Goal: Information Seeking & Learning: Learn about a topic

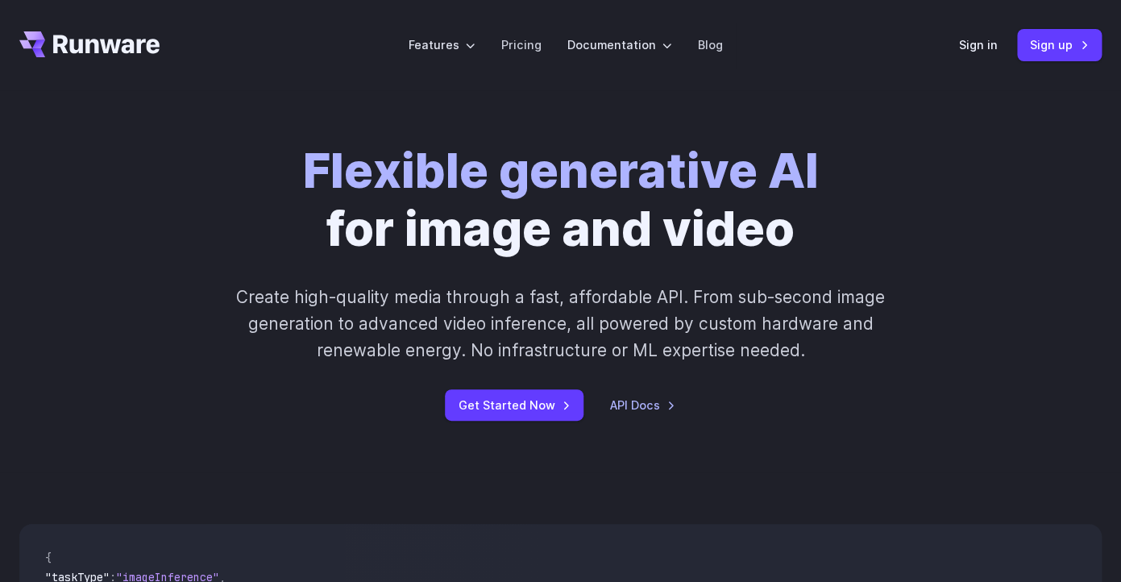
click at [422, 289] on p "Create high-quality media through a fast, affordable API. From sub-second image…" at bounding box center [560, 324] width 693 height 81
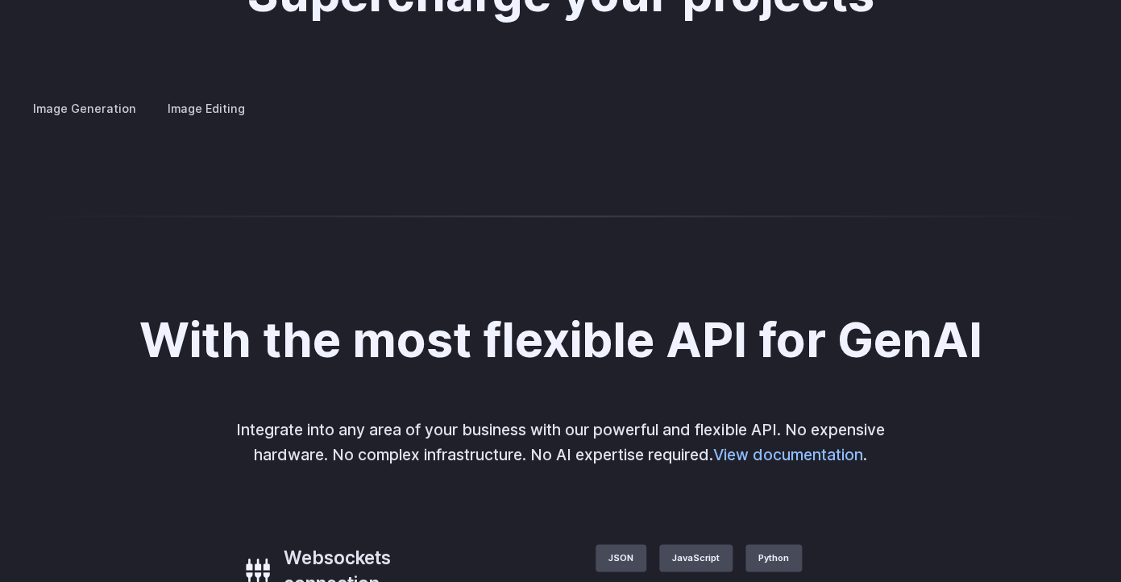
scroll to position [3155, 0]
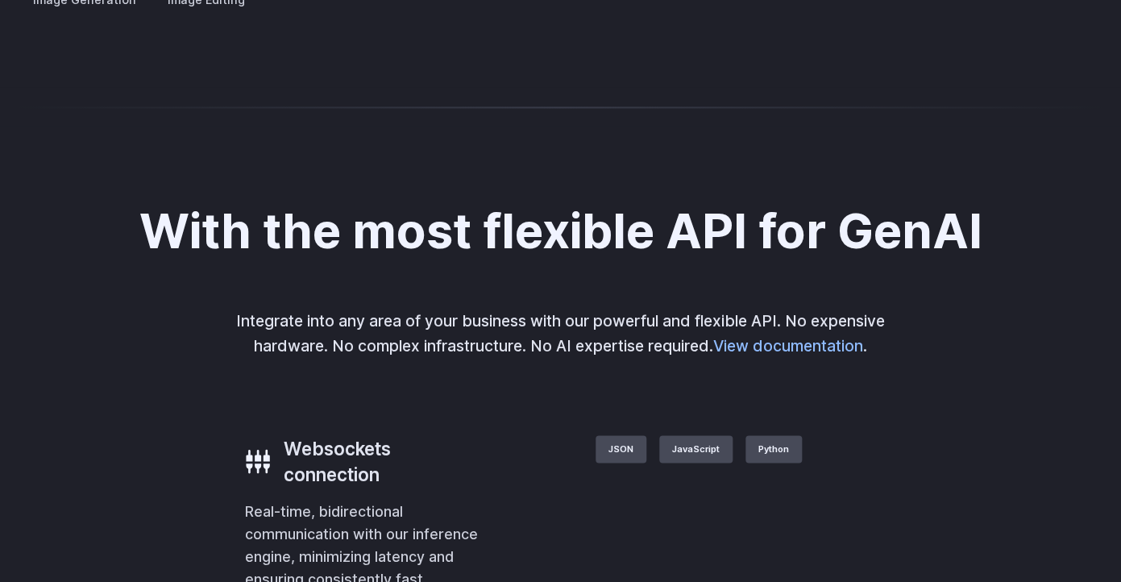
click at [0, 0] on summary "Personalized assets" at bounding box center [0, 0] width 0 height 0
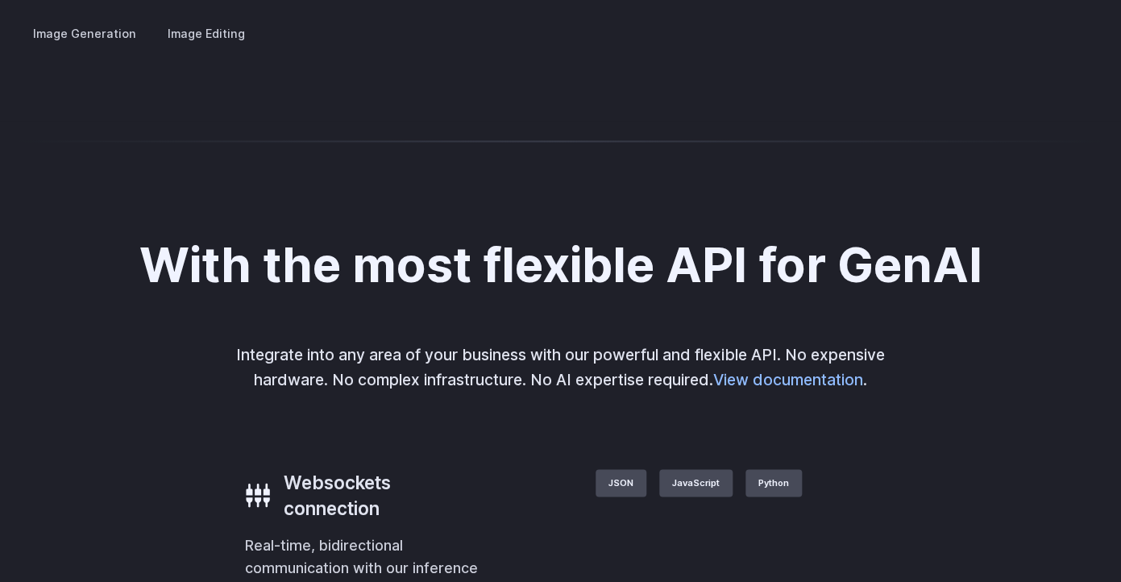
click at [0, 0] on summary "Product design" at bounding box center [0, 0] width 0 height 0
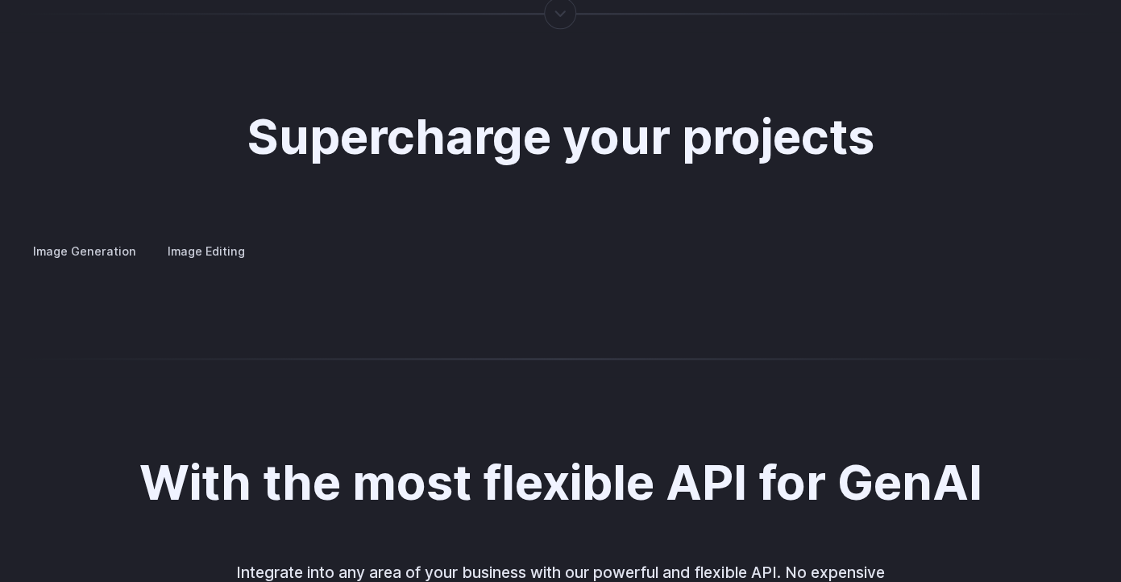
click at [204, 237] on label "Image Editing" at bounding box center [206, 251] width 105 height 28
click at [0, 0] on summary "Background Removal" at bounding box center [0, 0] width 0 height 0
click at [0, 0] on details "Inpainting Fill in missing or damaged parts of images seamlessly, restoring the…" at bounding box center [0, 0] width 0 height 0
click at [0, 0] on summary "Inpainting" at bounding box center [0, 0] width 0 height 0
click at [0, 0] on summary "Outpainting" at bounding box center [0, 0] width 0 height 0
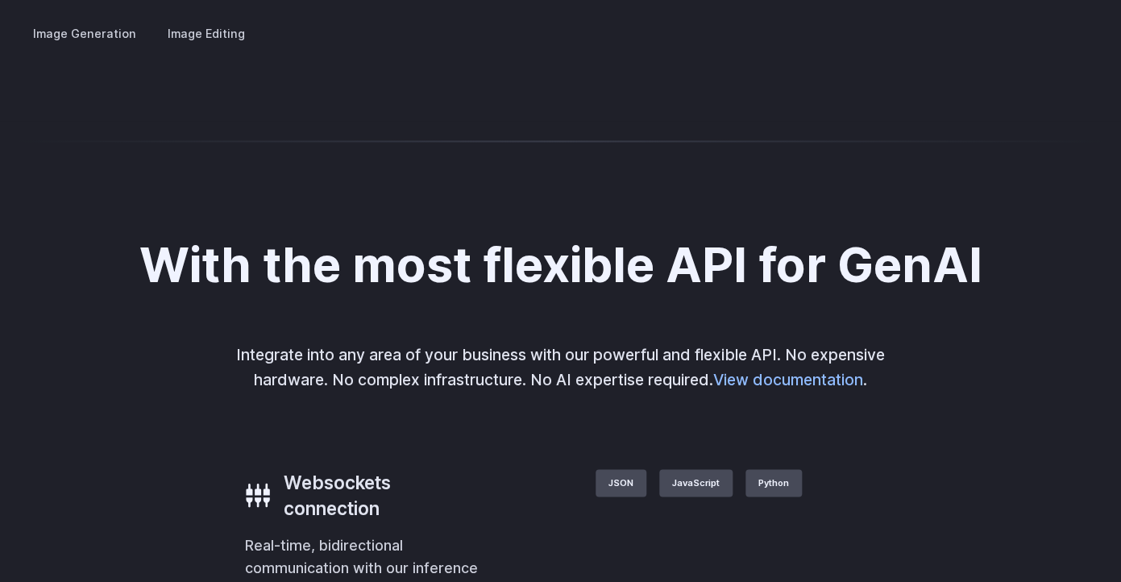
scroll to position [3230, 0]
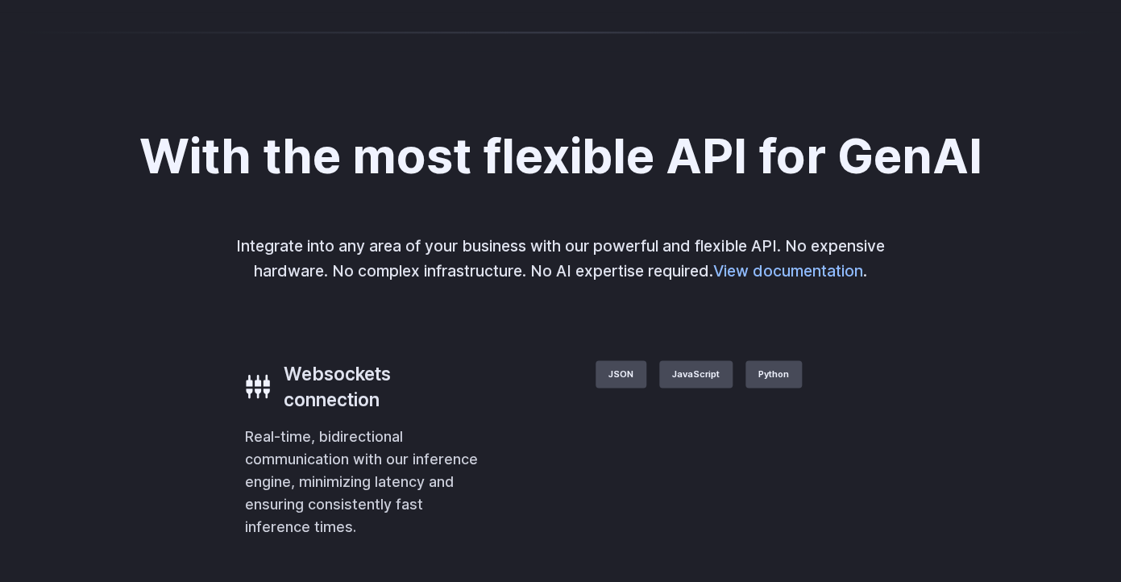
click at [0, 0] on summary "Upscaling" at bounding box center [0, 0] width 0 height 0
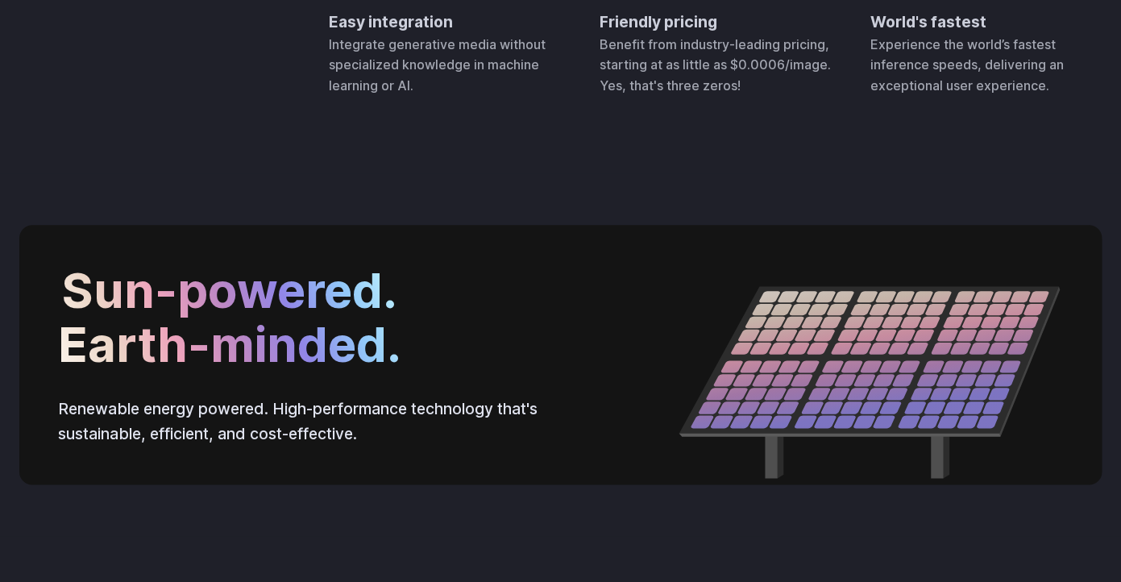
scroll to position [5405, 0]
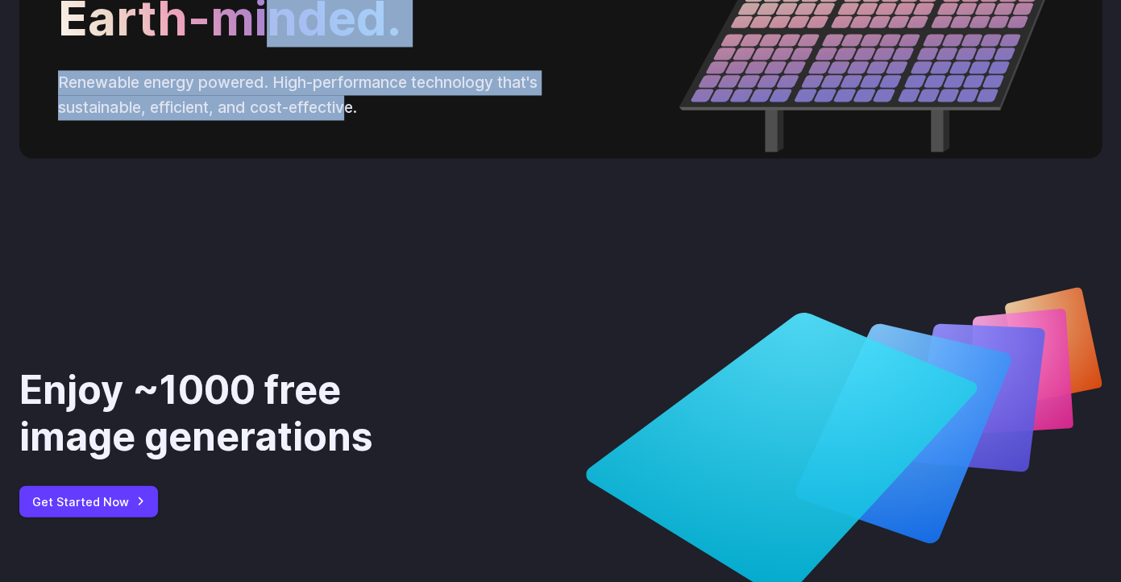
drag, startPoint x: 350, startPoint y: 403, endPoint x: 268, endPoint y: 340, distance: 103.5
click at [268, 158] on div "Sun-powered. Earth-minded. Renewable energy powered. High-performance technolog…" at bounding box center [560, 27] width 1082 height 259
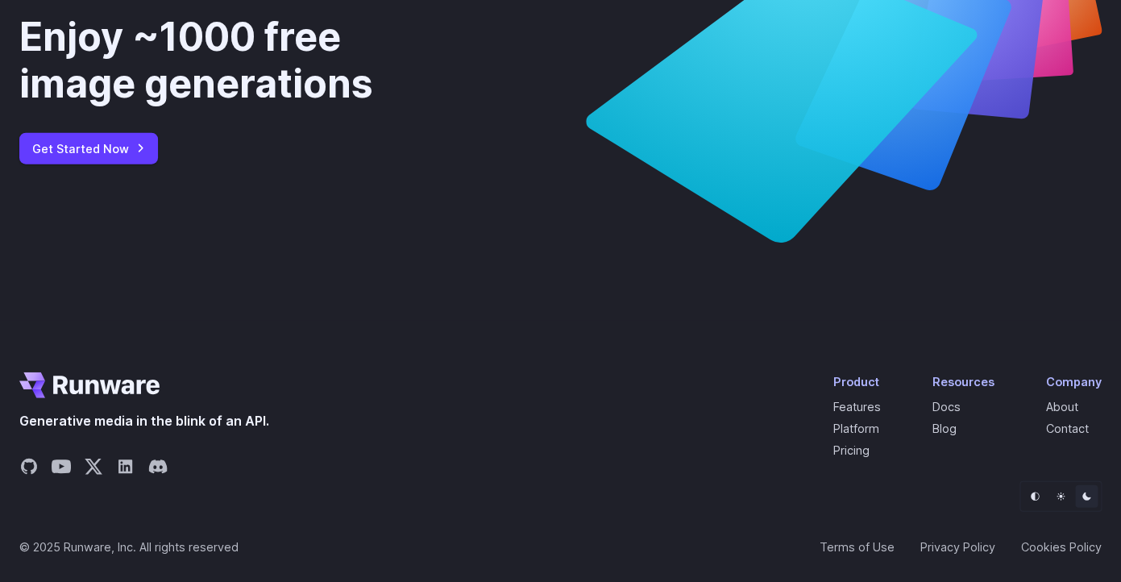
scroll to position [6059, 0]
click at [1059, 492] on icon "Light" at bounding box center [1061, 497] width 10 height 10
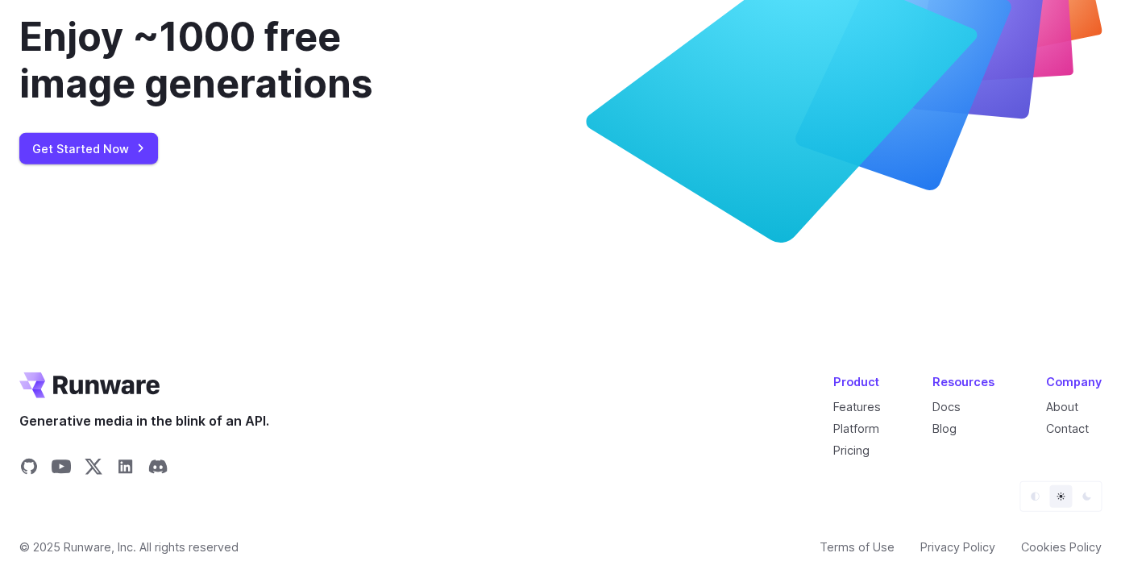
click at [1031, 495] on icon "Default" at bounding box center [1035, 496] width 9 height 9
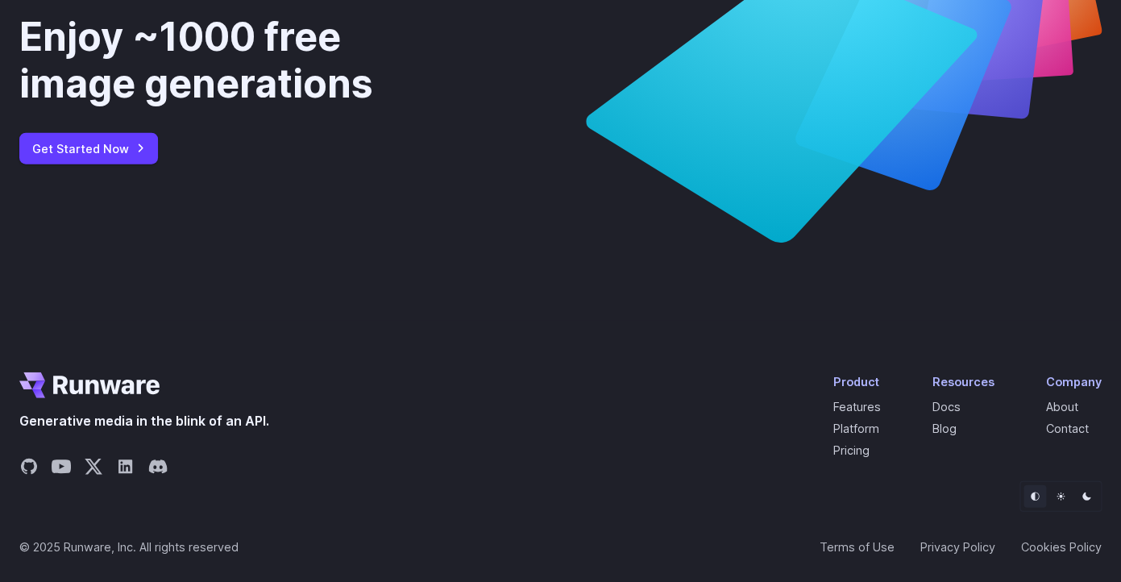
click at [586, 289] on div "Enjoy ~1000 free image generations Get Started Now" at bounding box center [560, 88] width 1121 height 463
click at [1066, 543] on link "Cookies Policy" at bounding box center [1061, 546] width 81 height 19
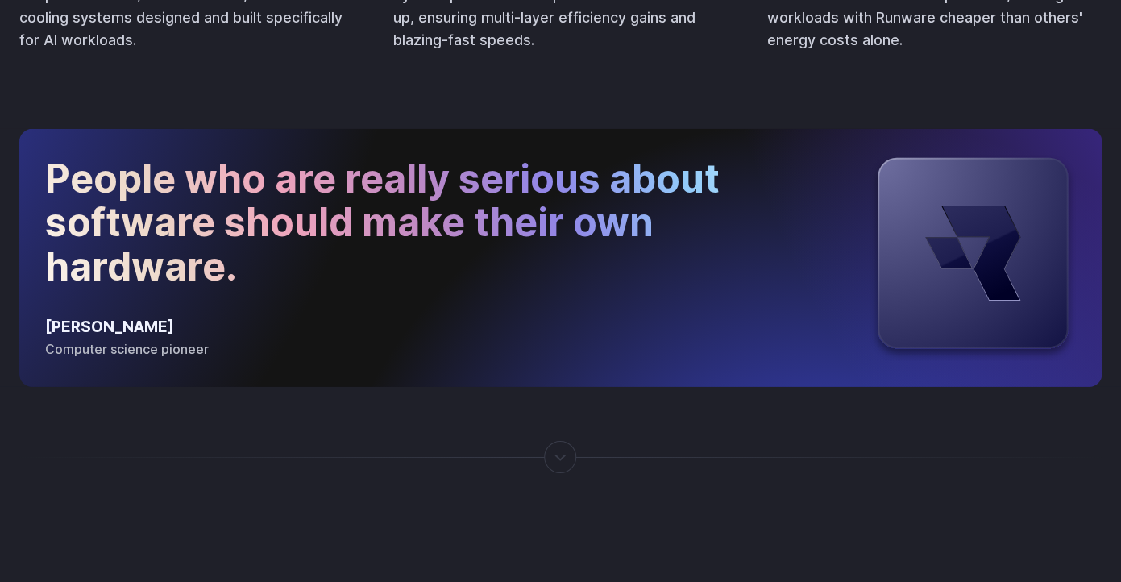
scroll to position [1632, 0]
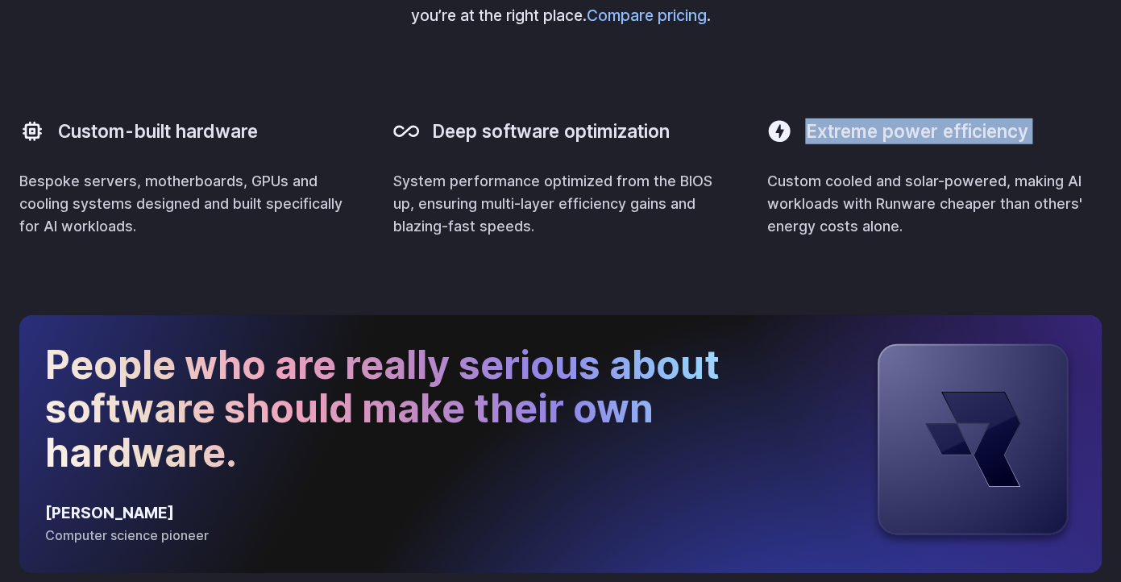
drag, startPoint x: 759, startPoint y: 100, endPoint x: 838, endPoint y: 100, distance: 79.0
click at [838, 100] on div "Built purely for AI Welcome a new breed of AI inference technology that gives y…" at bounding box center [560, 43] width 1082 height 389
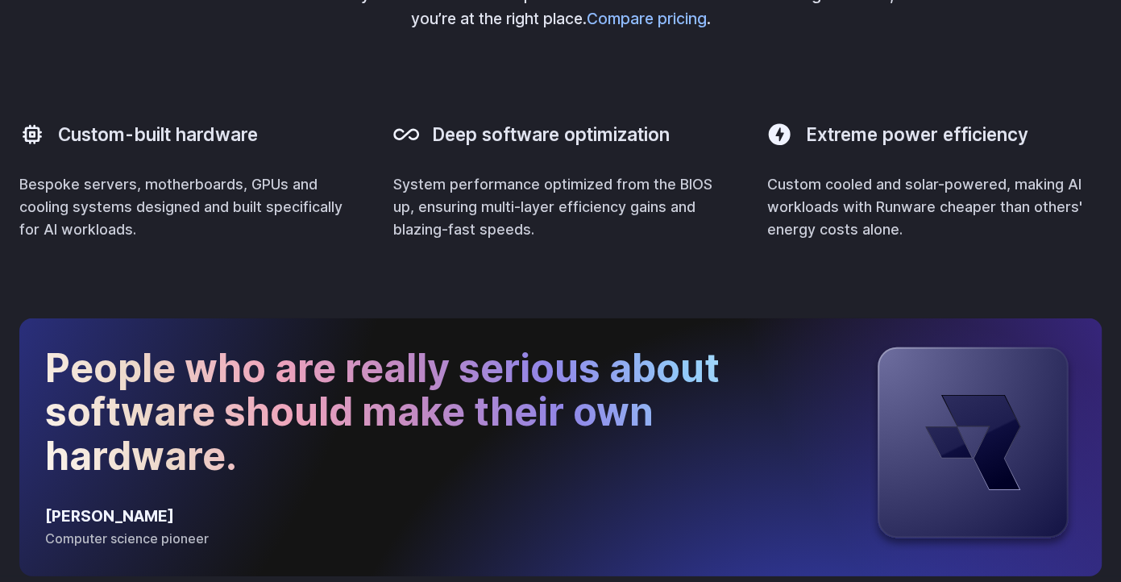
click at [816, 183] on p "Custom cooled and solar-powered, making AI workloads with Runware cheaper than …" at bounding box center [933, 207] width 335 height 68
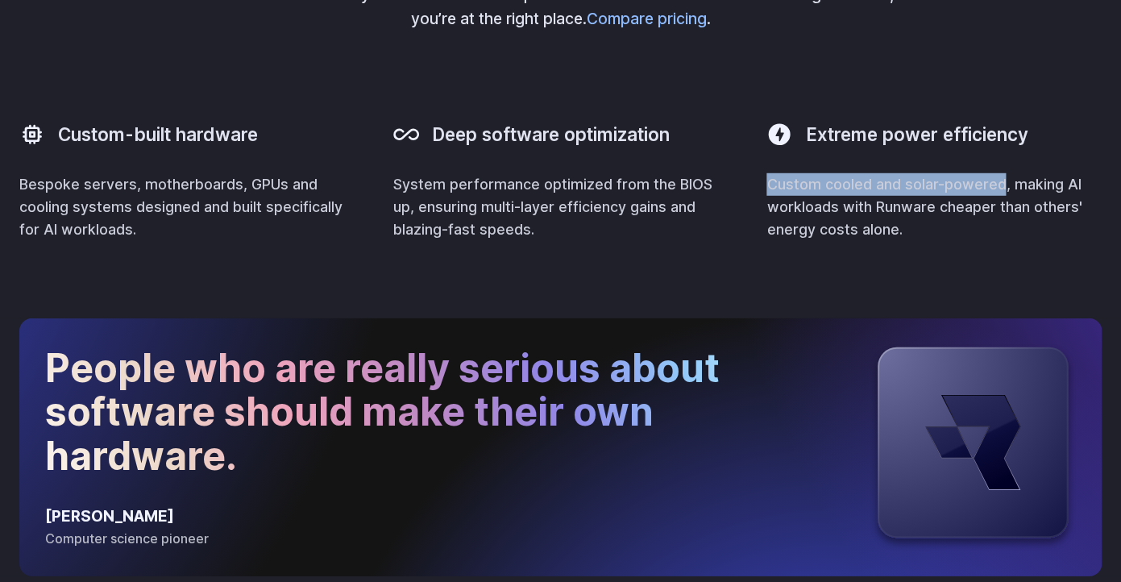
drag, startPoint x: 770, startPoint y: 180, endPoint x: 998, endPoint y: 180, distance: 228.8
click at [998, 180] on p "Custom cooled and solar-powered, making AI workloads with Runware cheaper than …" at bounding box center [933, 207] width 335 height 68
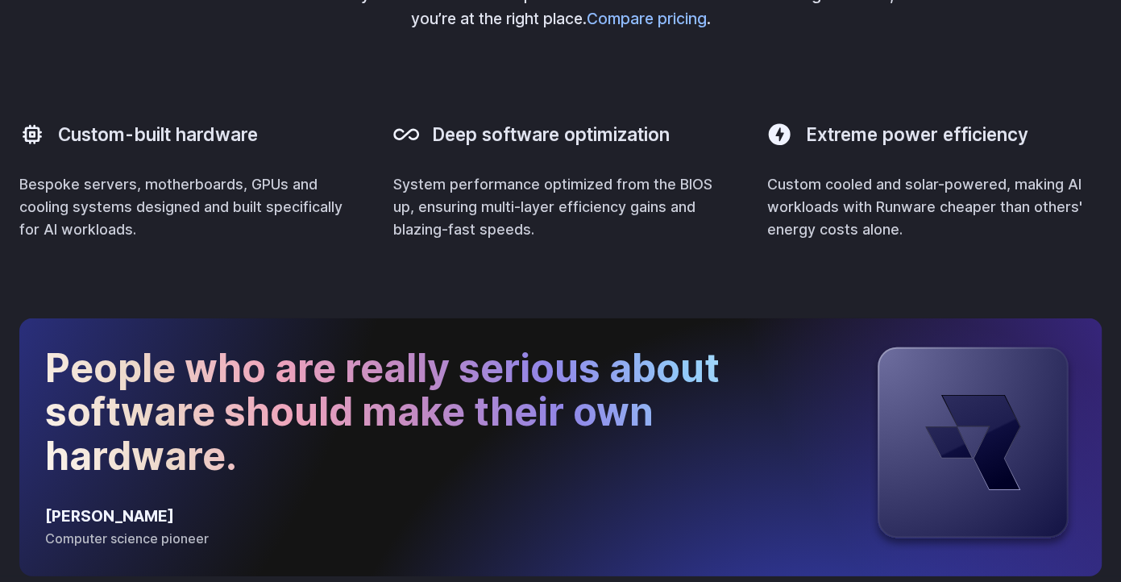
click at [581, 155] on div "Deep software optimization" at bounding box center [560, 135] width 335 height 52
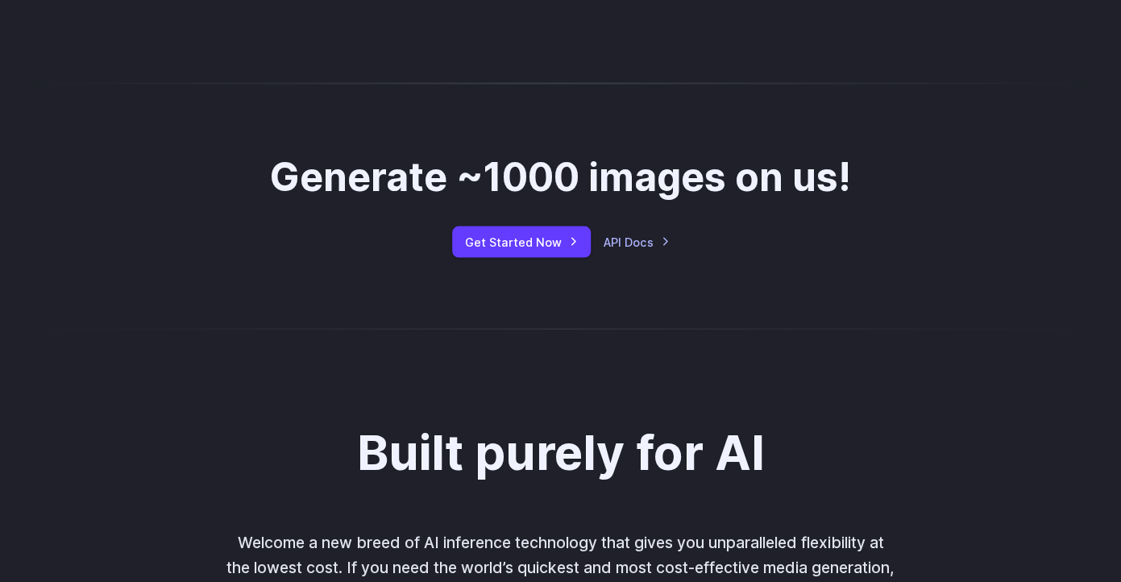
scroll to position [1197, 0]
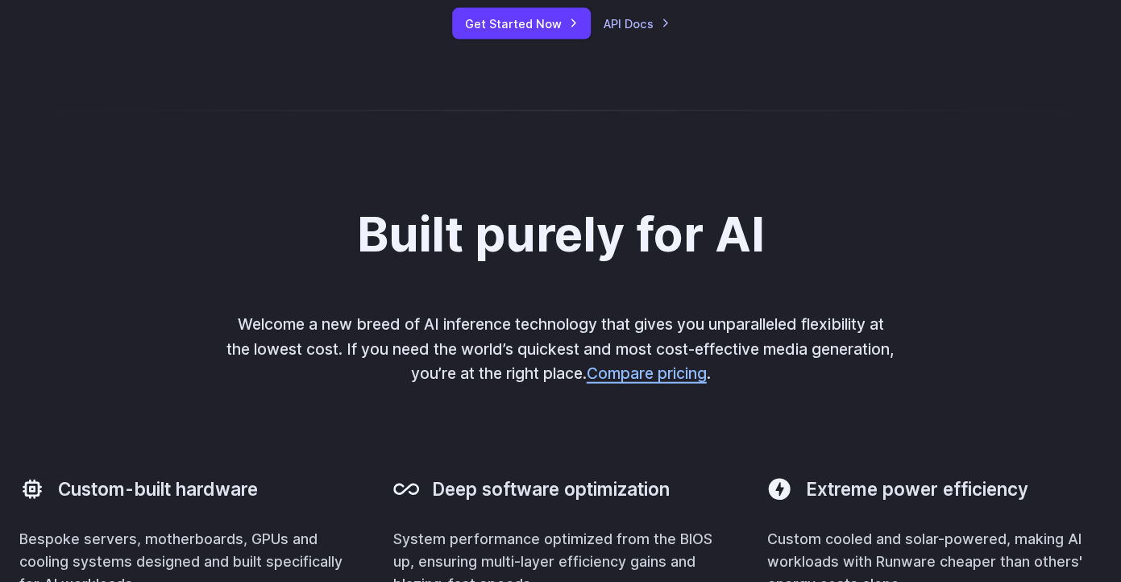
click at [674, 379] on link "Compare pricing" at bounding box center [647, 372] width 120 height 19
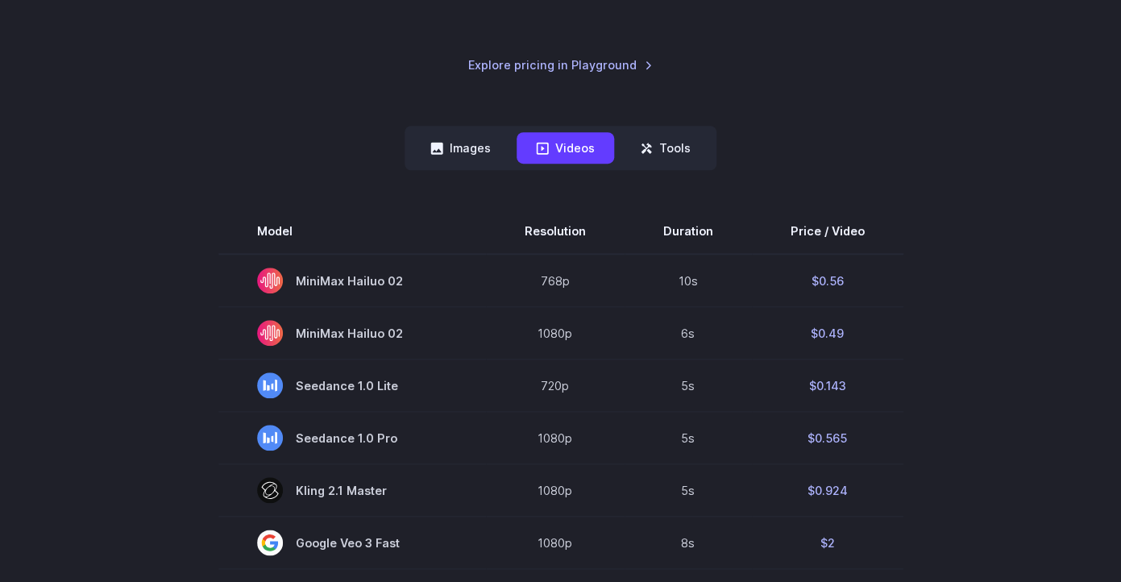
scroll to position [435, 0]
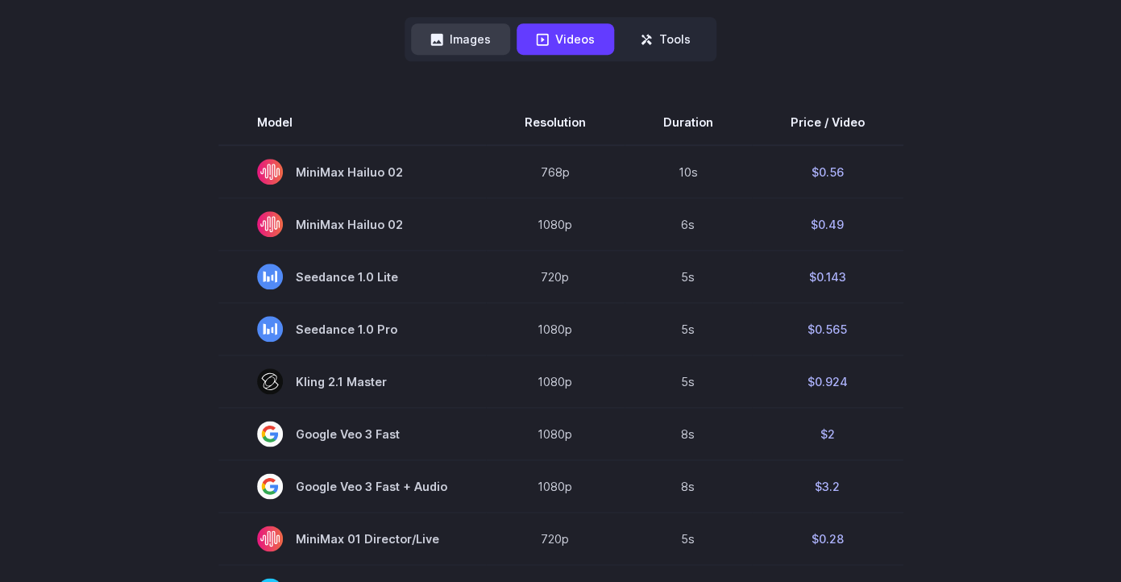
click at [476, 40] on button "Images" at bounding box center [460, 38] width 99 height 31
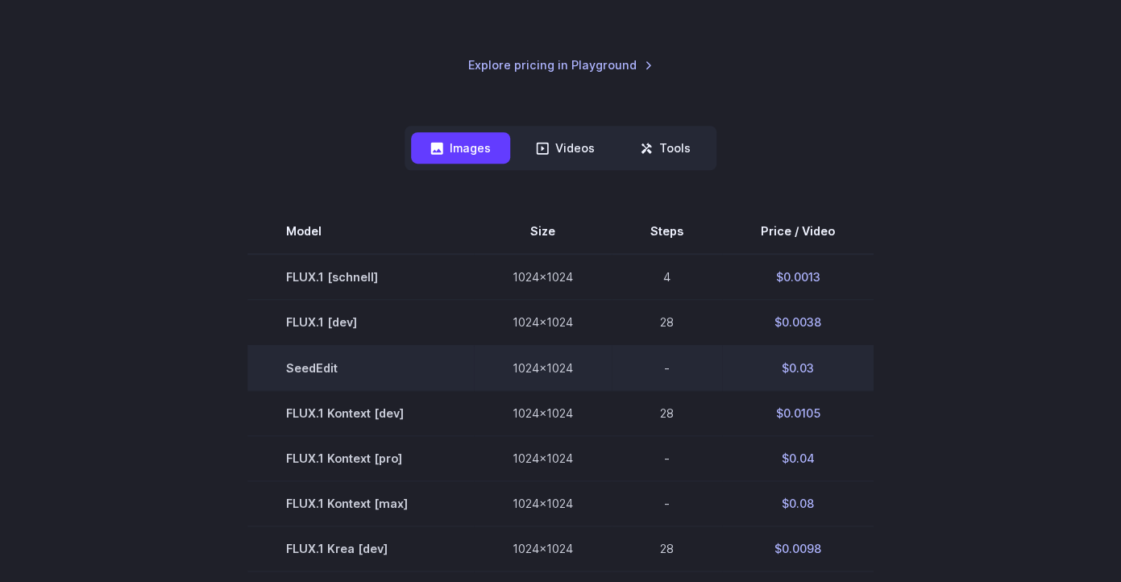
scroll to position [218, 0]
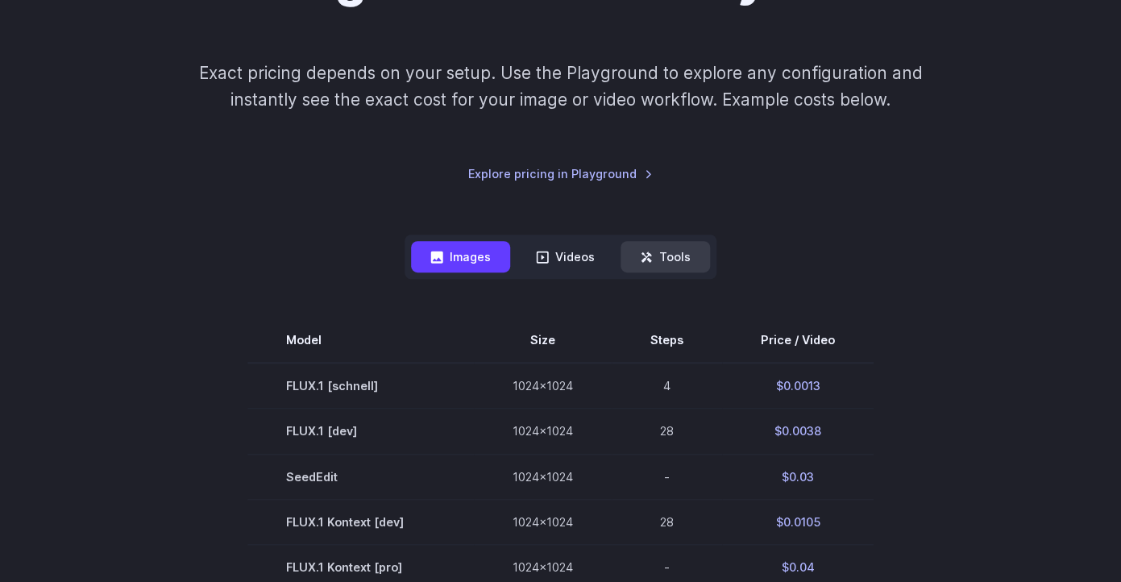
click at [691, 257] on button "Tools" at bounding box center [664, 256] width 89 height 31
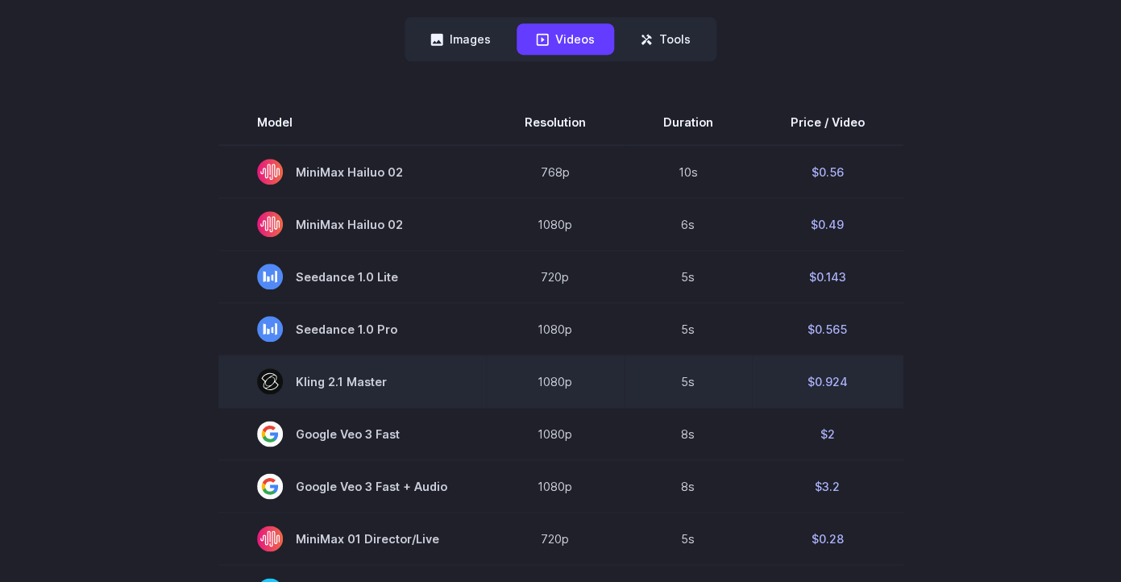
scroll to position [109, 0]
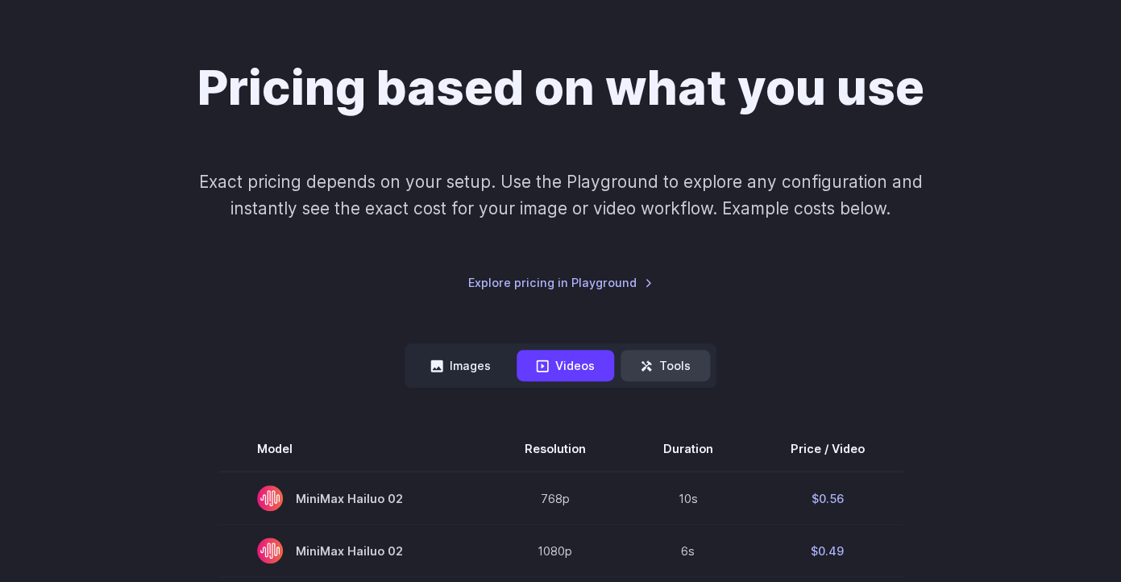
click at [679, 367] on button "Tools" at bounding box center [664, 365] width 89 height 31
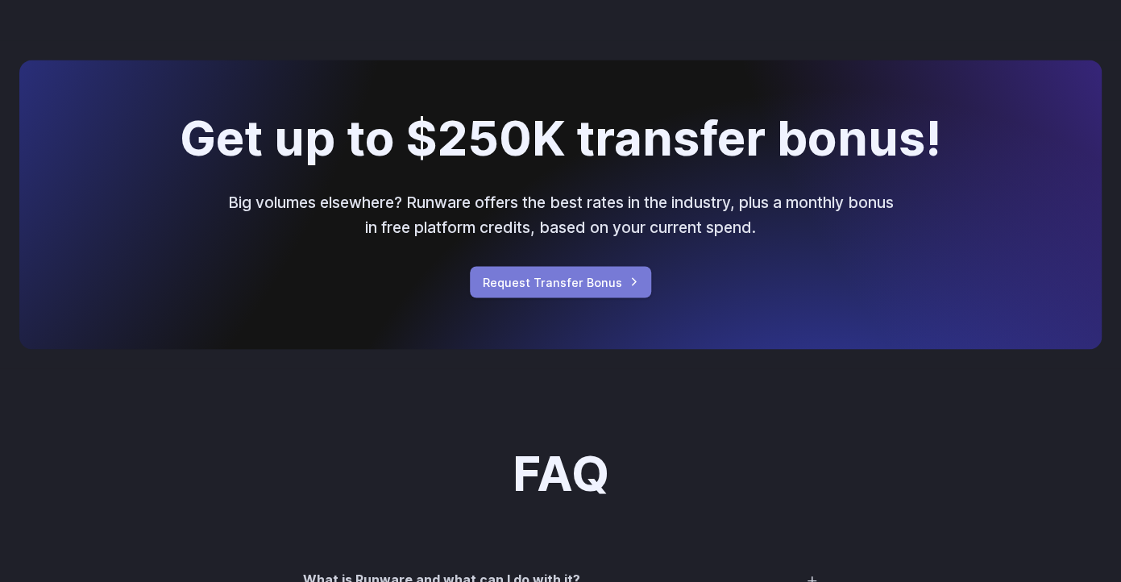
scroll to position [1414, 0]
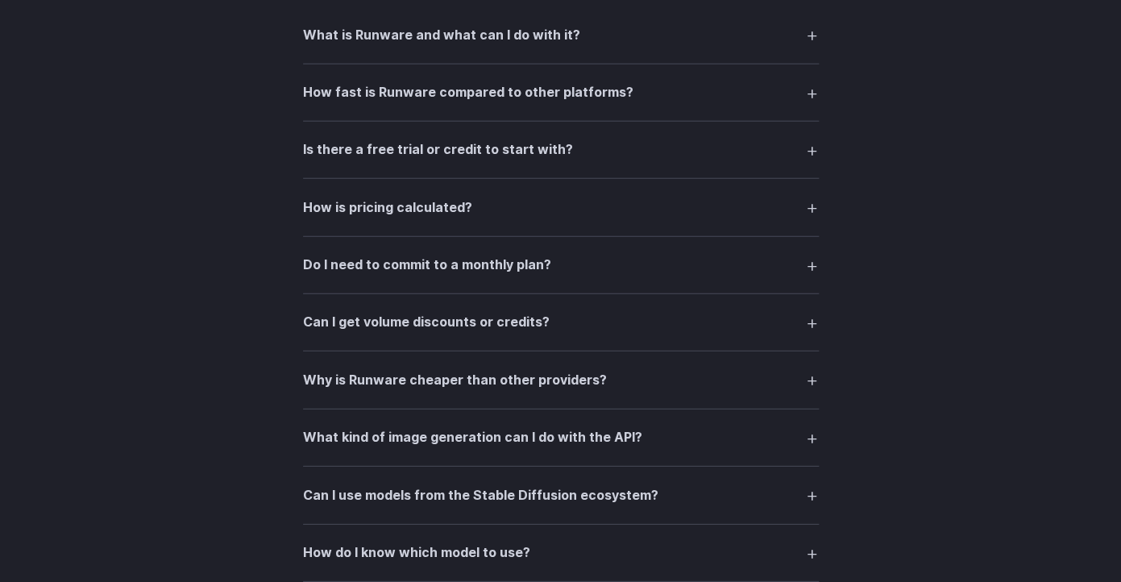
click at [768, 80] on summary "How fast is Runware compared to other platforms?" at bounding box center [561, 92] width 516 height 31
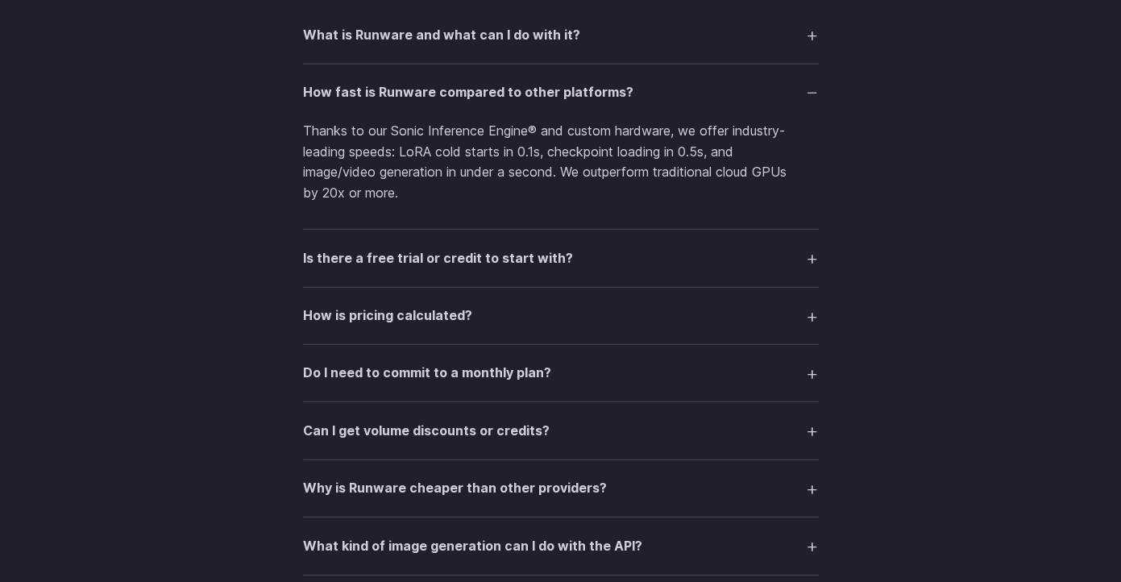
click at [761, 89] on summary "How fast is Runware compared to other platforms?" at bounding box center [561, 92] width 516 height 31
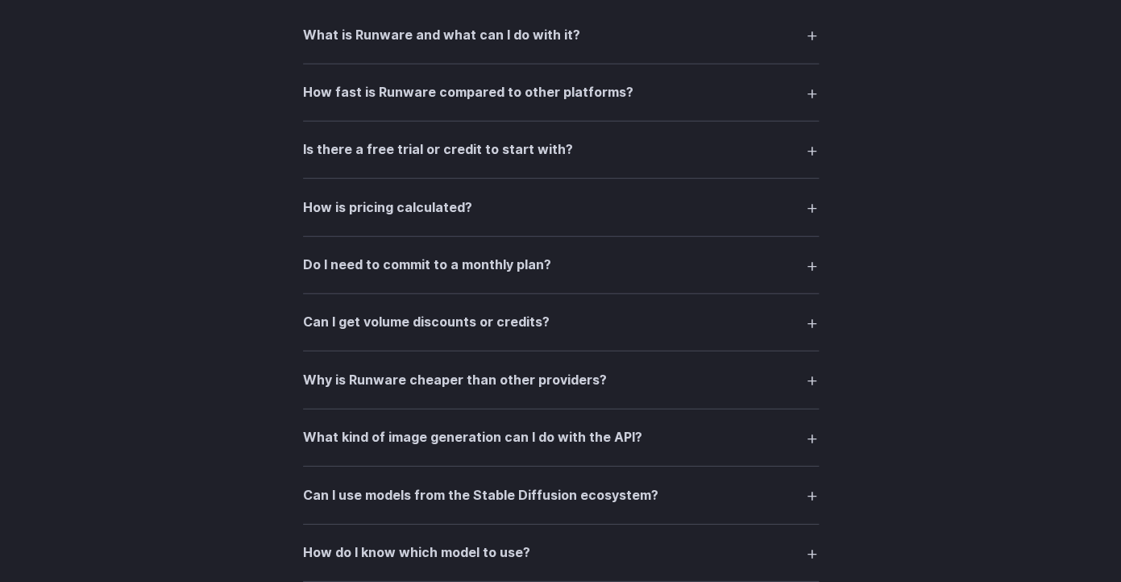
scroll to position [1523, 0]
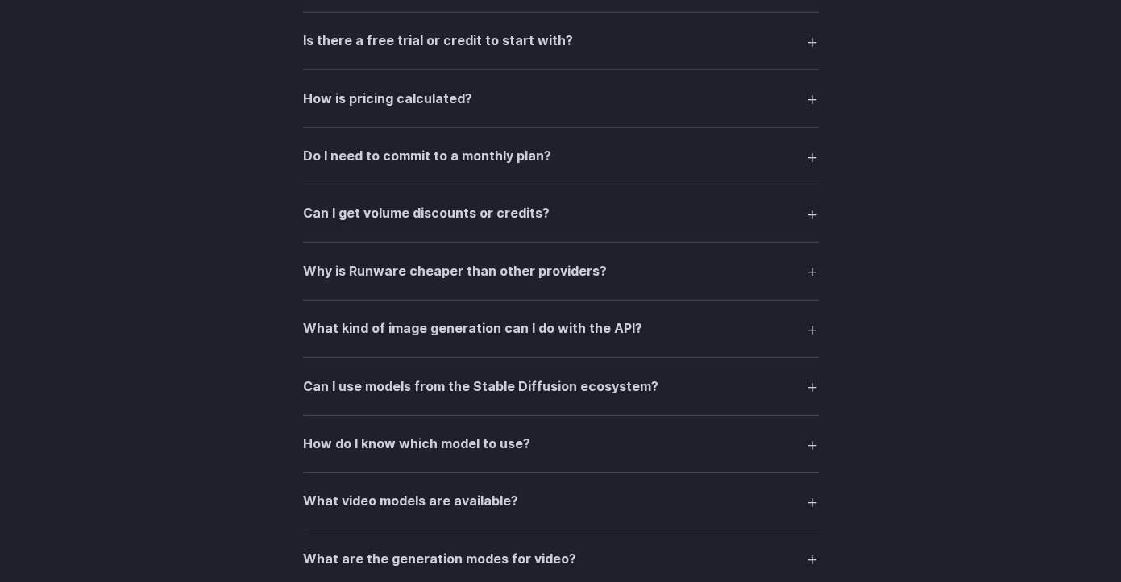
click at [778, 326] on summary "What kind of image generation can I do with the API?" at bounding box center [561, 328] width 516 height 31
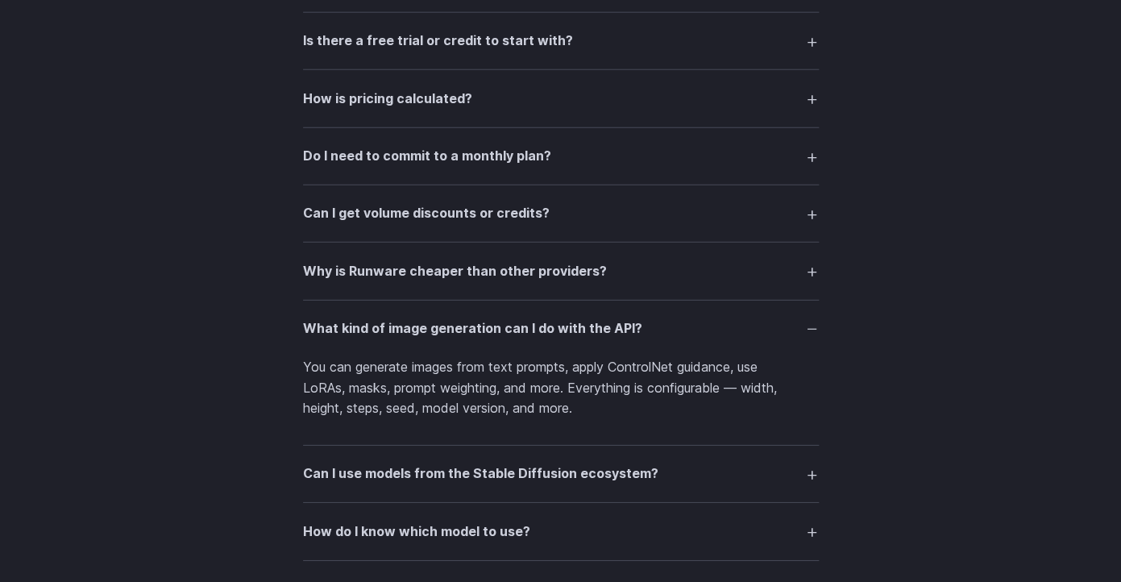
click at [778, 326] on summary "What kind of image generation can I do with the API?" at bounding box center [561, 328] width 516 height 31
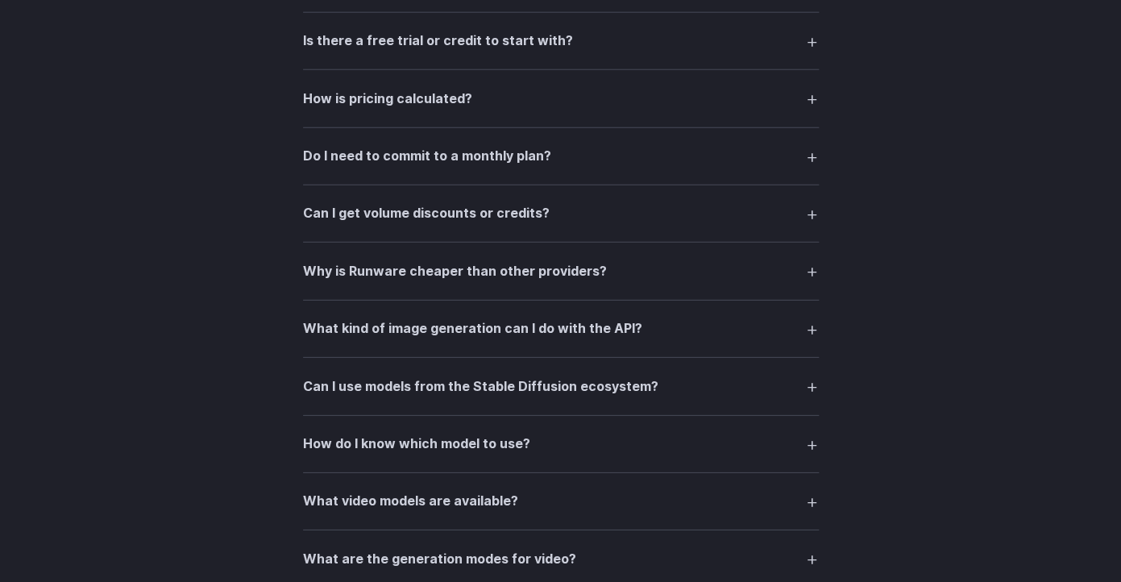
click at [778, 326] on summary "What kind of image generation can I do with the API?" at bounding box center [561, 328] width 516 height 31
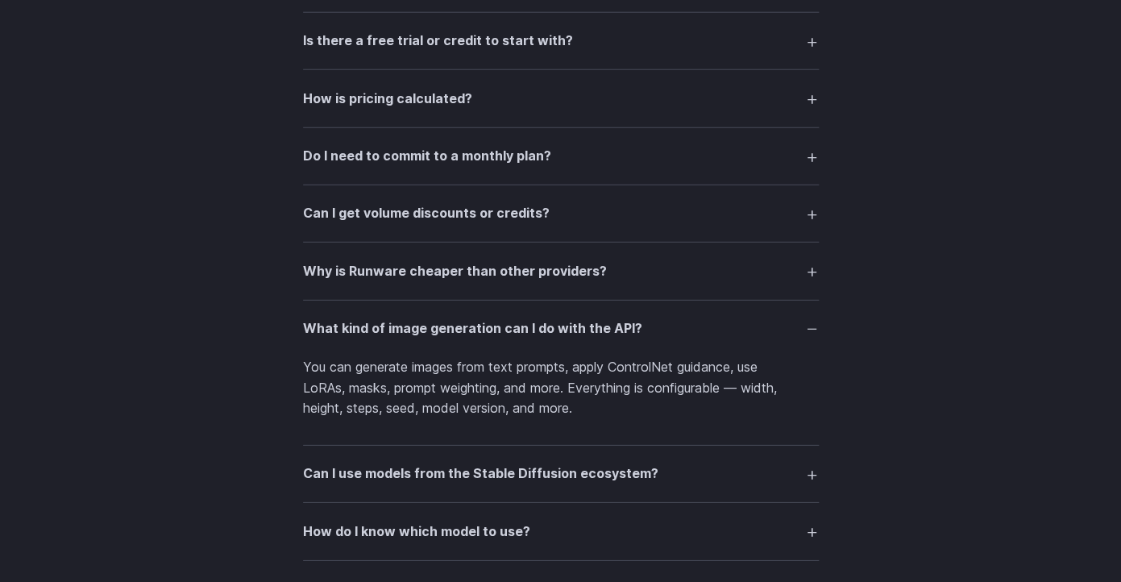
click at [778, 326] on summary "What kind of image generation can I do with the API?" at bounding box center [561, 328] width 516 height 31
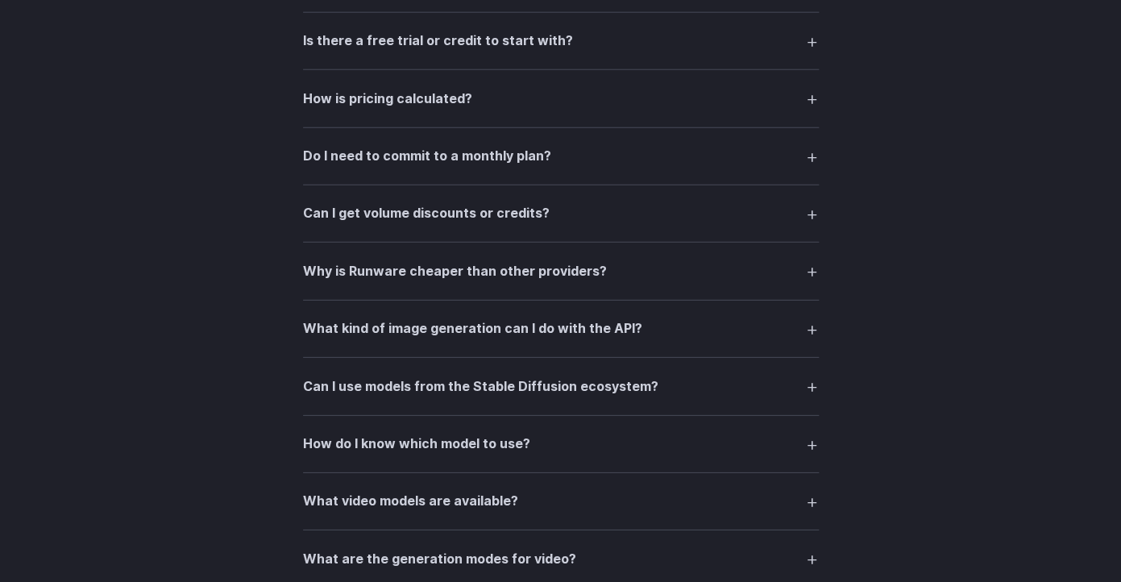
click at [772, 214] on summary "Can I get volume discounts or credits?" at bounding box center [561, 213] width 516 height 31
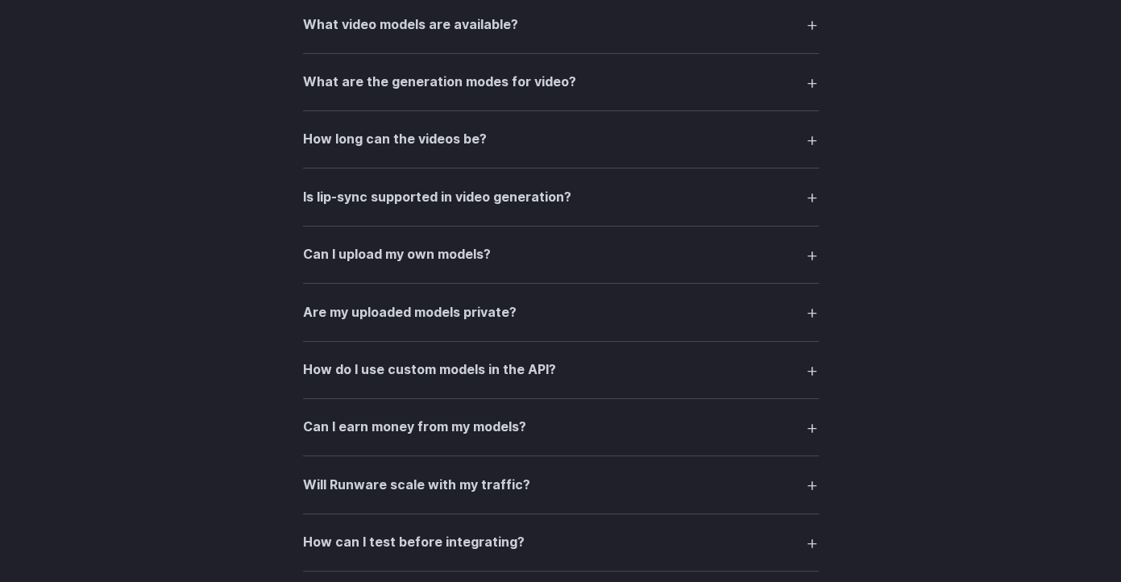
scroll to position [2284, 0]
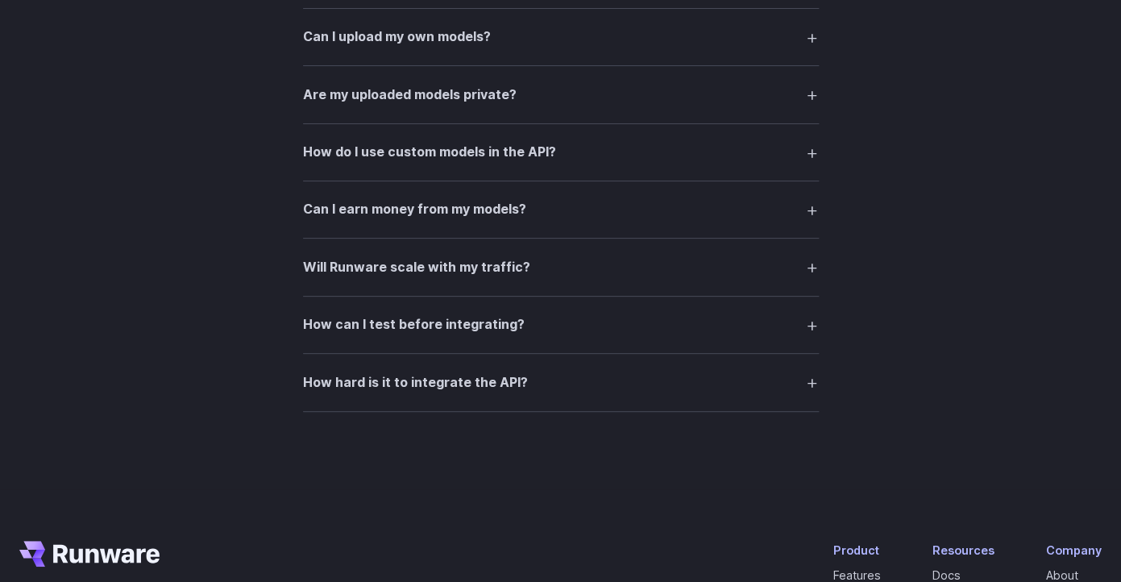
click at [781, 222] on summary "Can I earn money from my models?" at bounding box center [561, 209] width 516 height 31
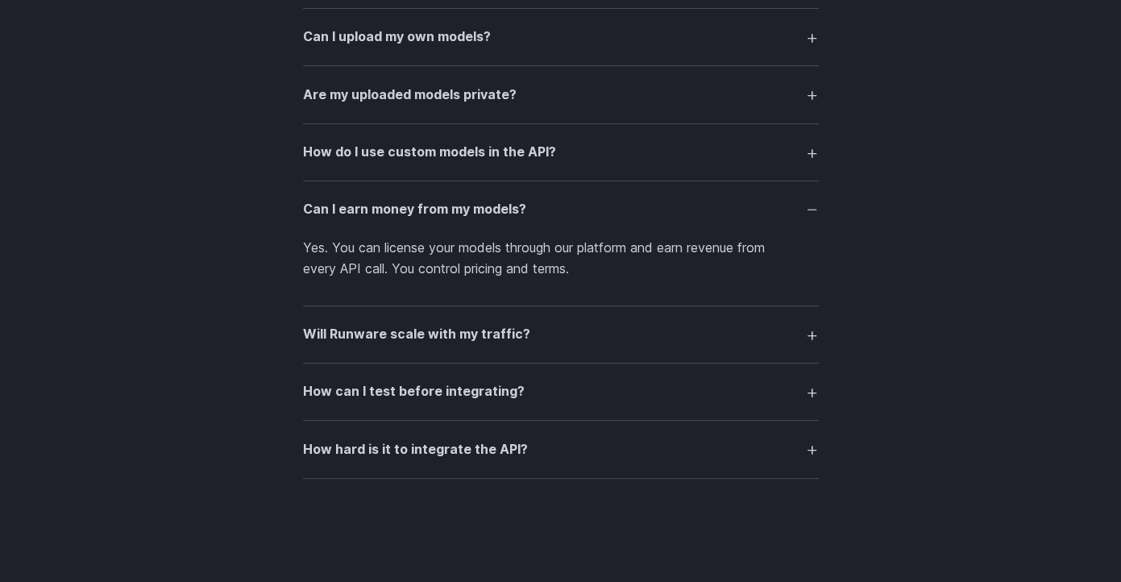
click at [786, 102] on summary "Are my uploaded models private?" at bounding box center [561, 94] width 516 height 31
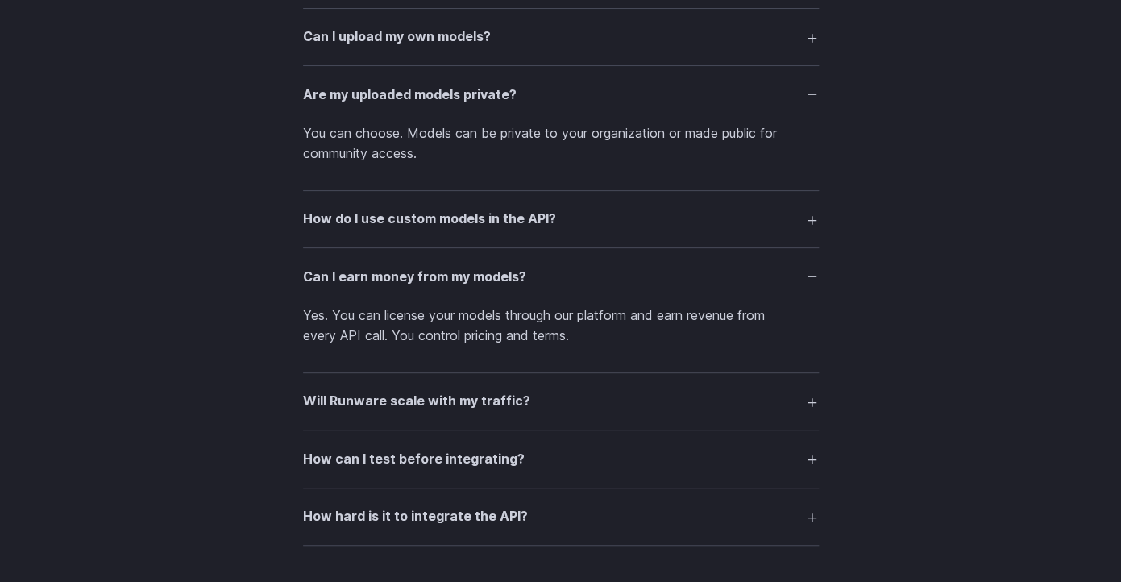
click at [790, 461] on summary "How can I test before integrating?" at bounding box center [561, 458] width 516 height 31
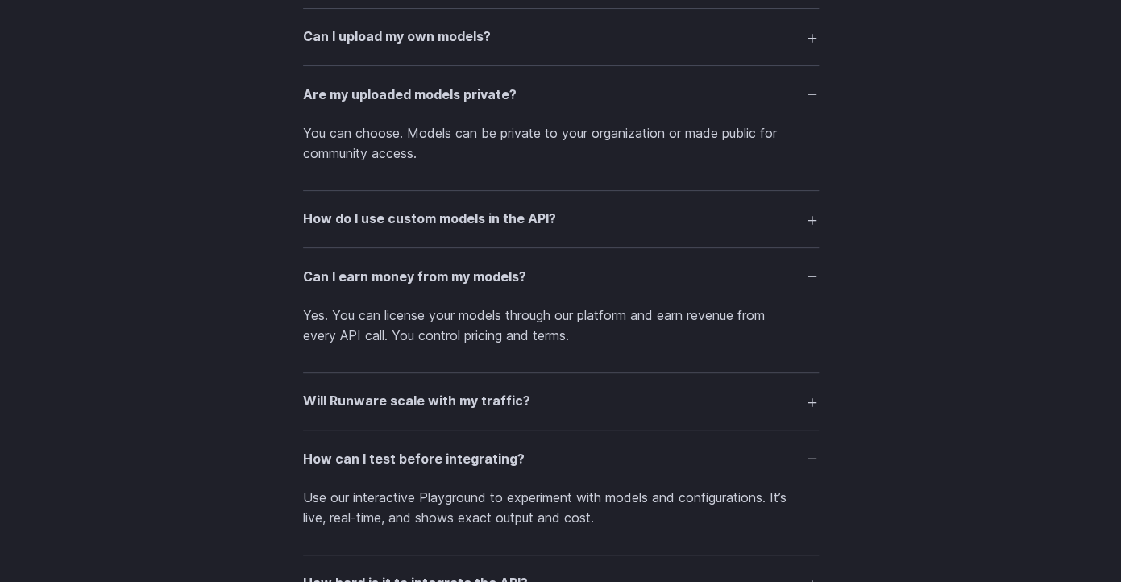
click at [790, 461] on summary "How can I test before integrating?" at bounding box center [561, 458] width 516 height 31
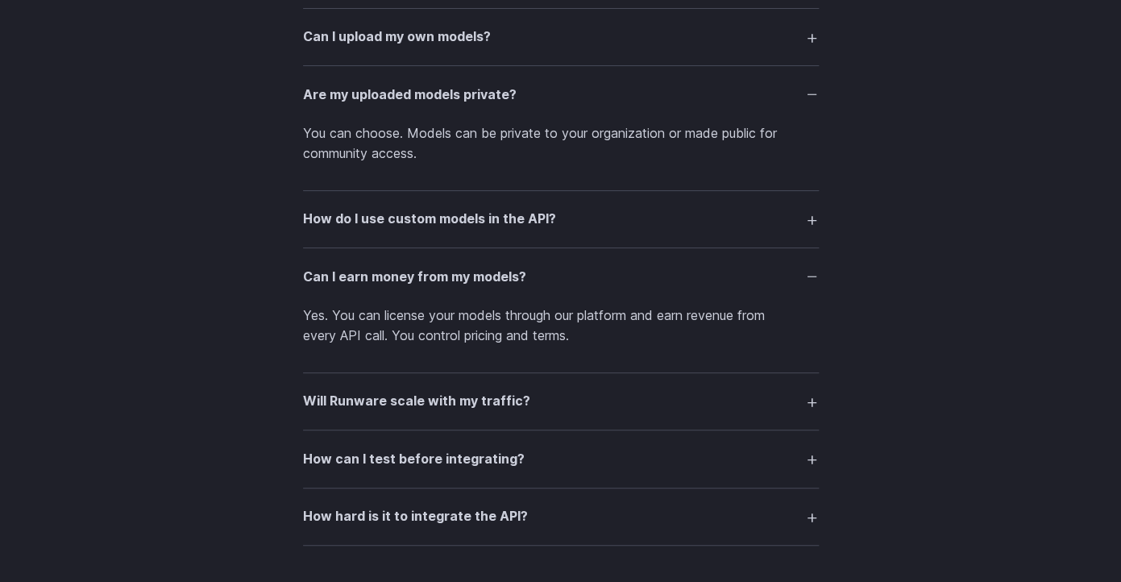
scroll to position [2393, 0]
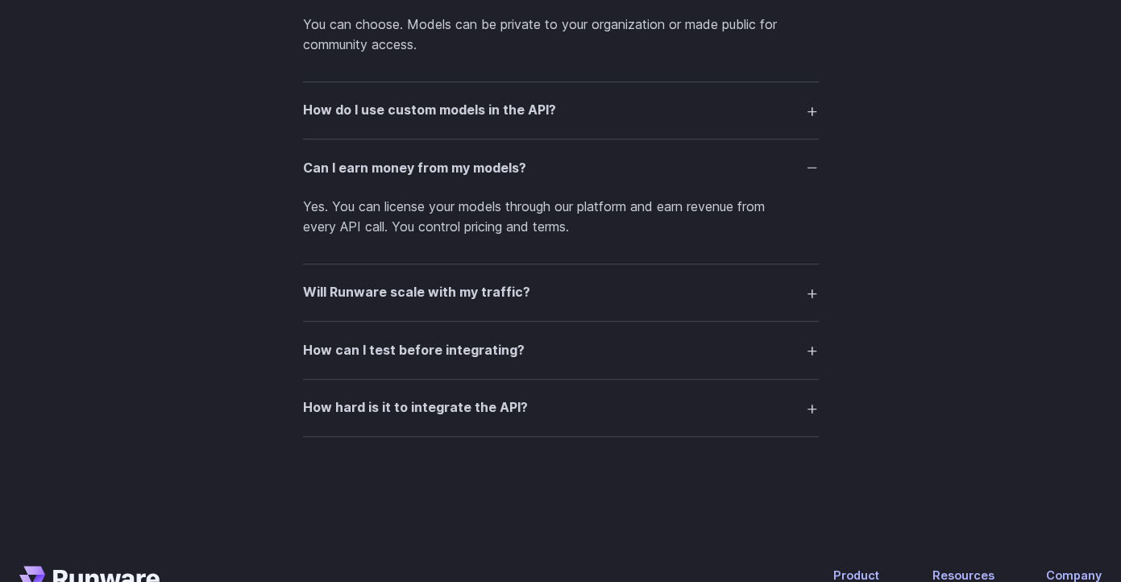
click at [807, 422] on summary "How hard is it to integrate the API?" at bounding box center [561, 407] width 516 height 31
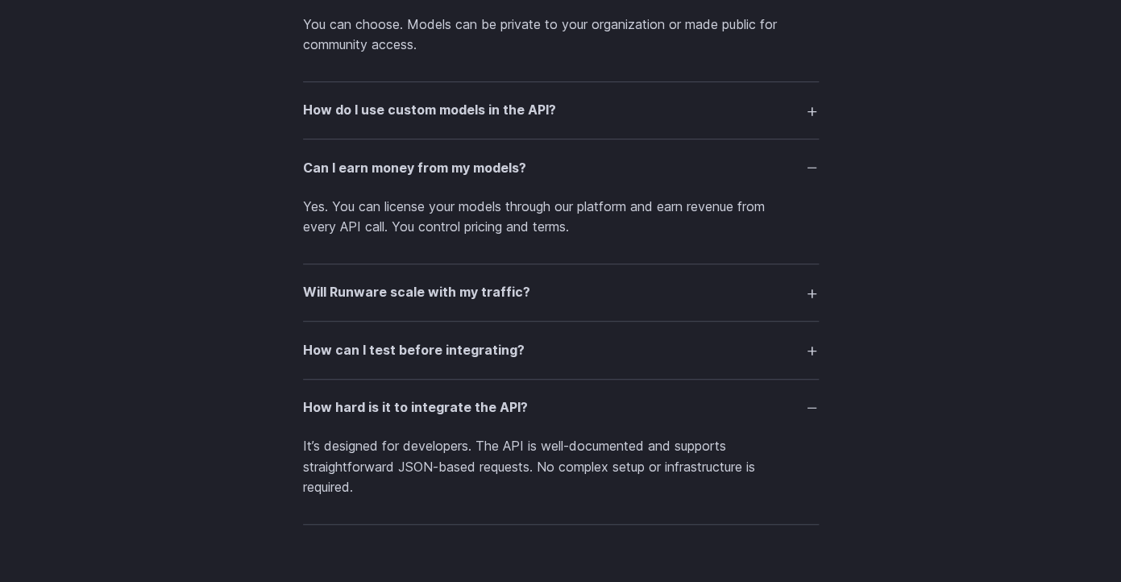
click at [807, 422] on summary "How hard is it to integrate the API?" at bounding box center [561, 407] width 516 height 31
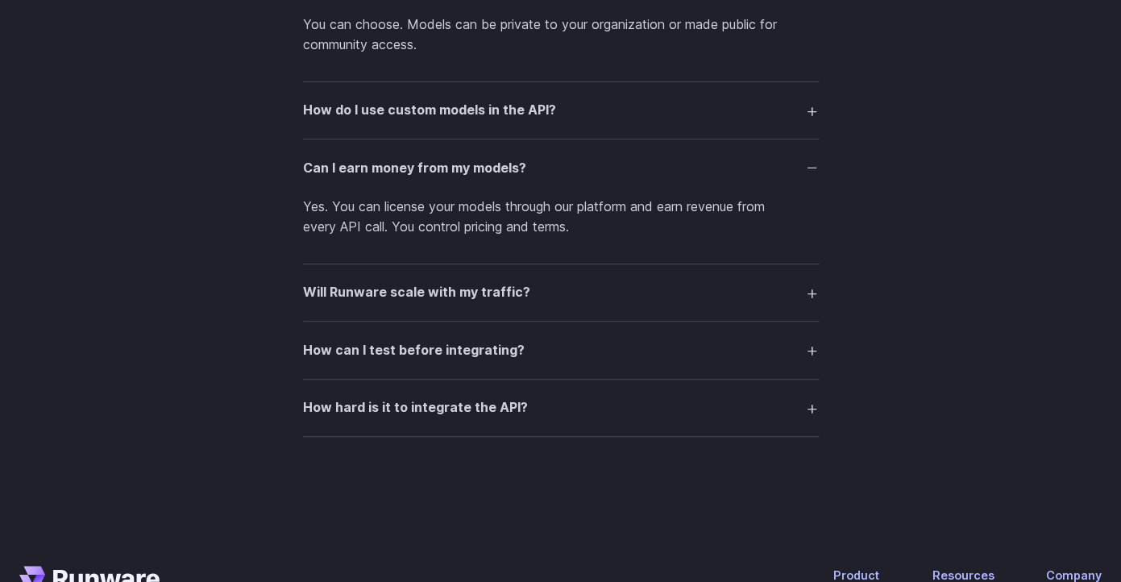
scroll to position [2176, 0]
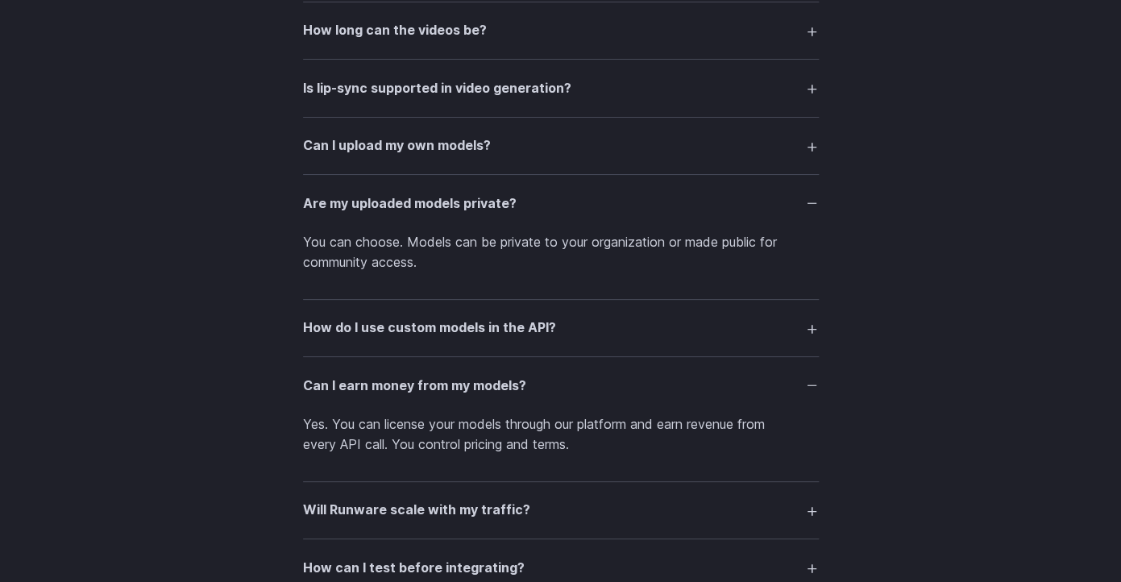
click at [770, 154] on summary "Can I upload my own models?" at bounding box center [561, 146] width 516 height 31
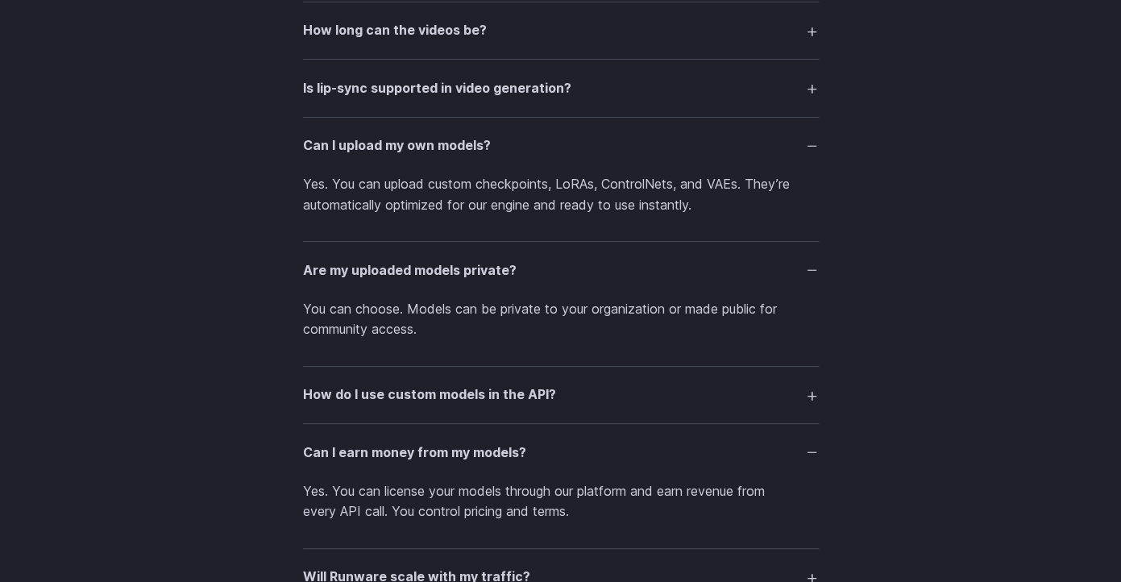
click at [791, 40] on summary "How long can the videos be?" at bounding box center [561, 30] width 516 height 31
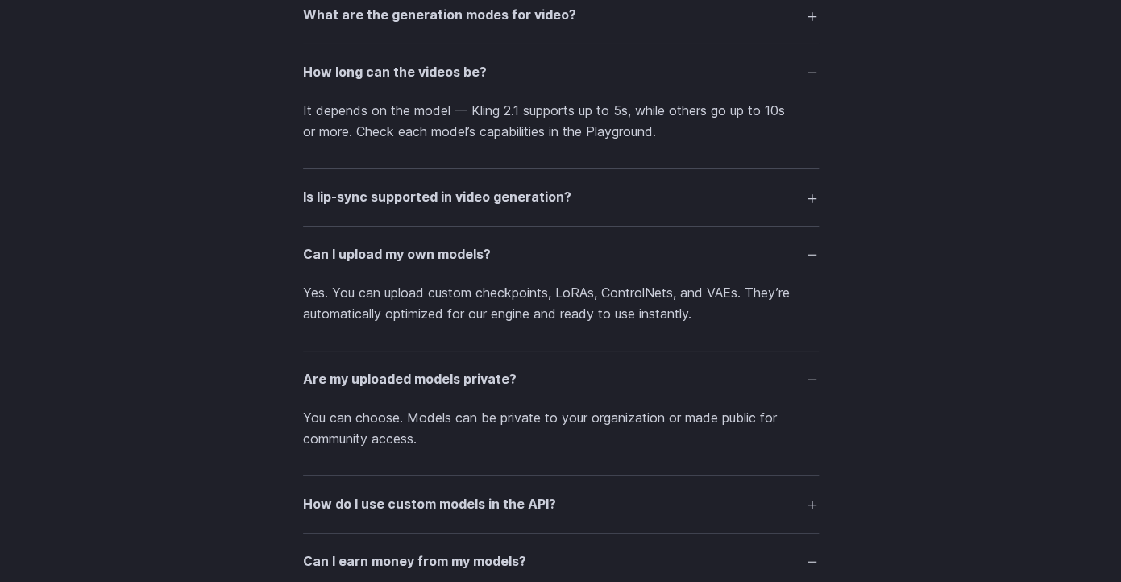
click at [809, 83] on summary "How long can the videos be?" at bounding box center [561, 72] width 516 height 31
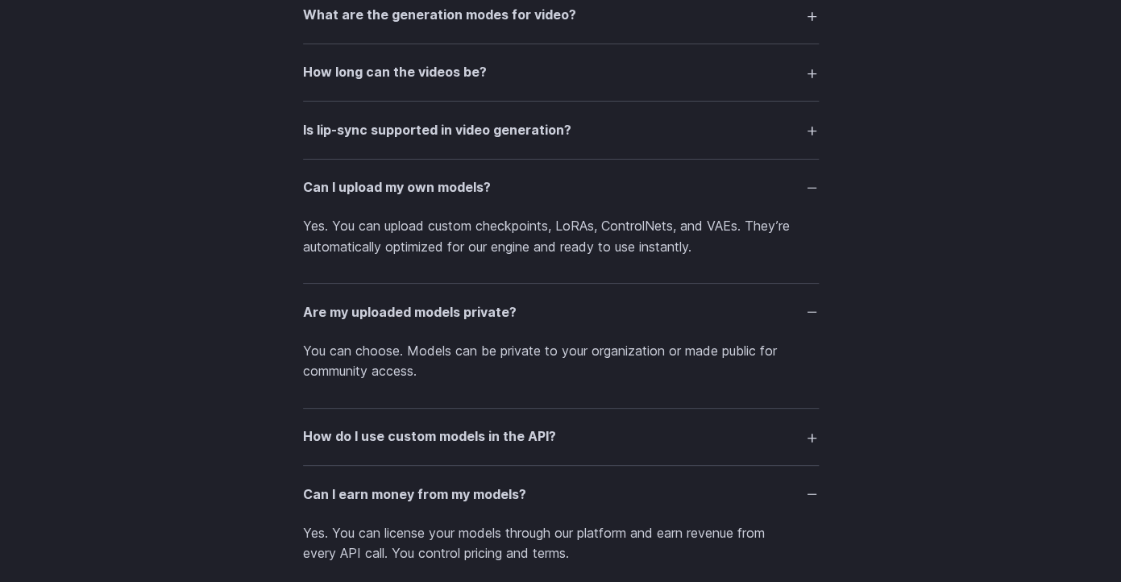
scroll to position [2351, 0]
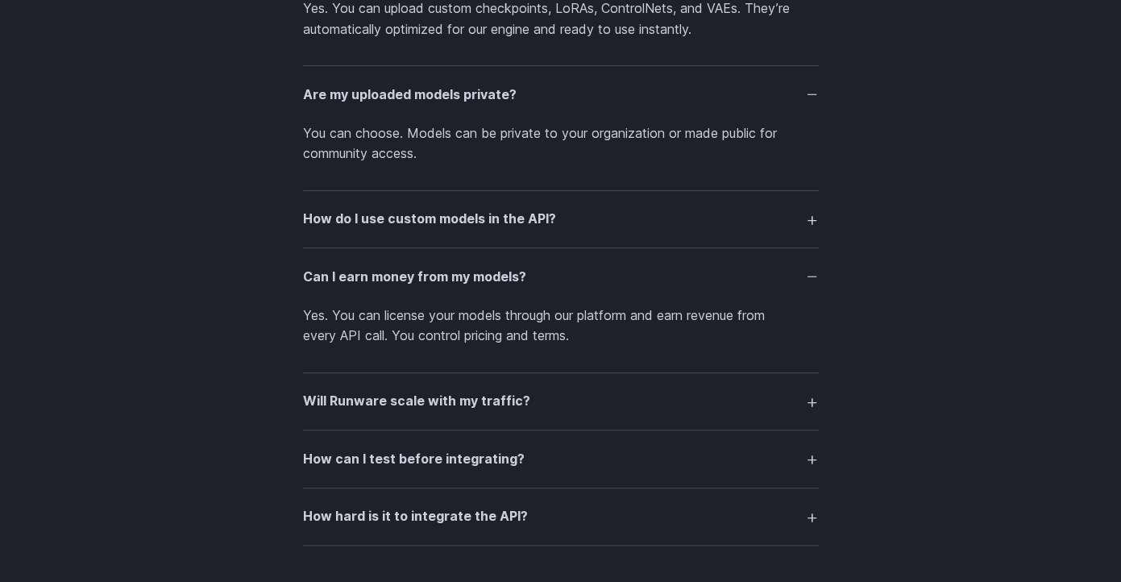
click at [762, 406] on summary "Will Runware scale with my traffic?" at bounding box center [561, 401] width 516 height 31
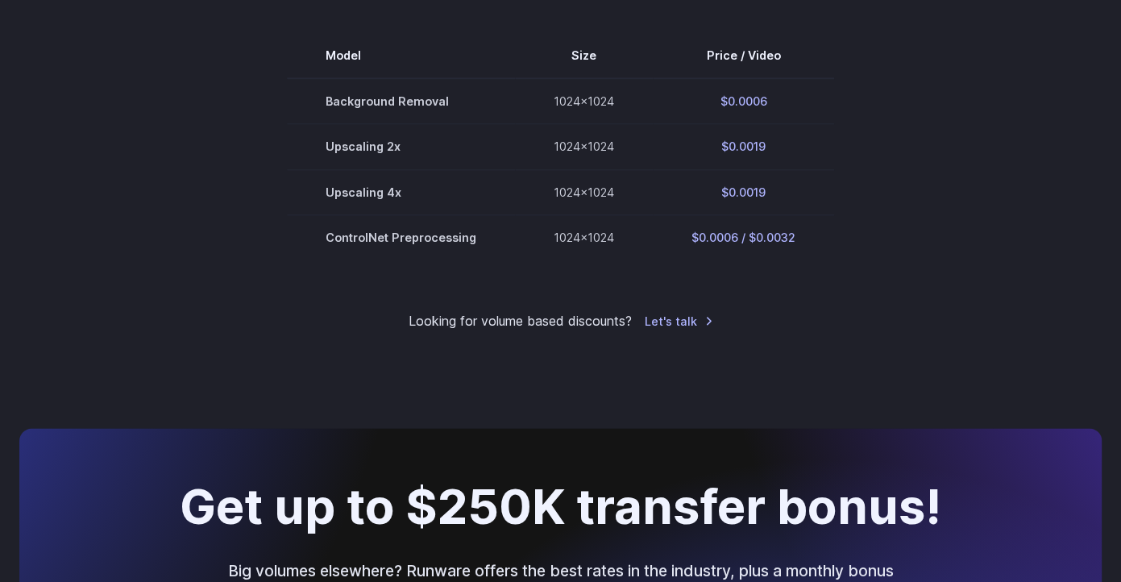
scroll to position [720, 0]
